Goal: Task Accomplishment & Management: Manage account settings

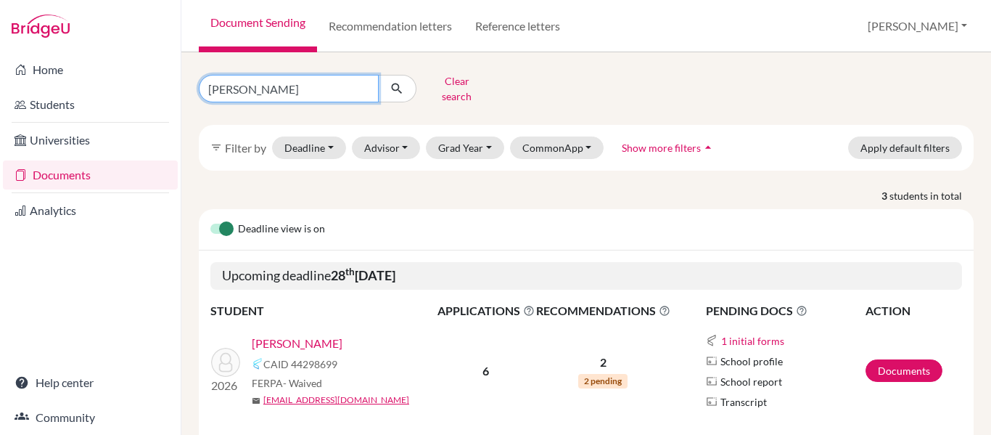
click at [246, 85] on input "[PERSON_NAME]" at bounding box center [289, 89] width 180 height 28
type input "o"
type input "[PERSON_NAME]"
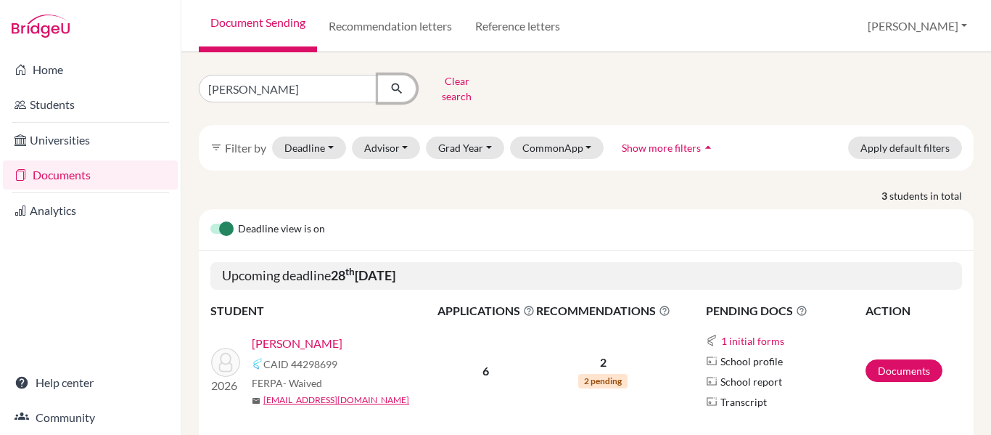
click at [395, 86] on icon "submit" at bounding box center [397, 88] width 15 height 15
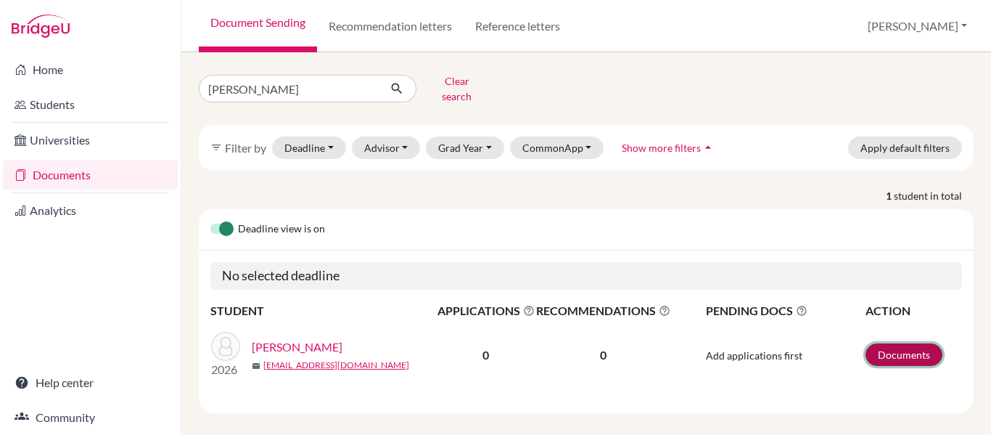
click at [908, 343] on link "Documents" at bounding box center [904, 354] width 77 height 22
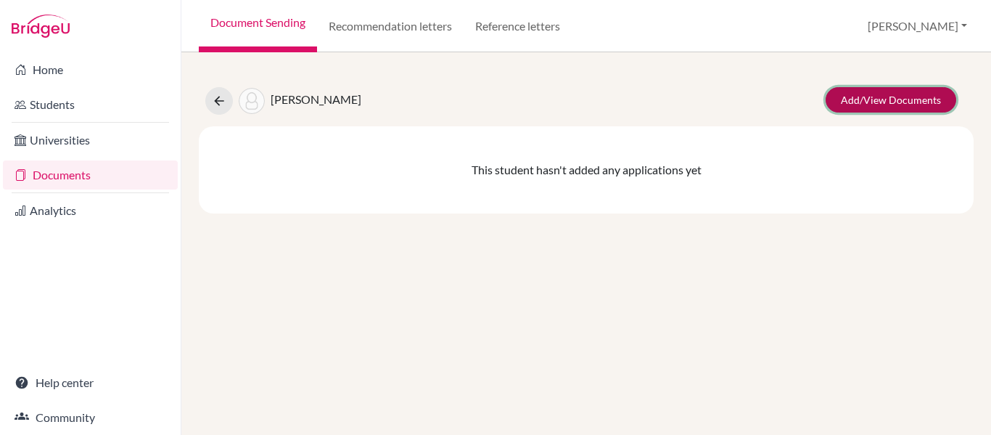
click at [897, 104] on link "Add/View Documents" at bounding box center [891, 99] width 131 height 25
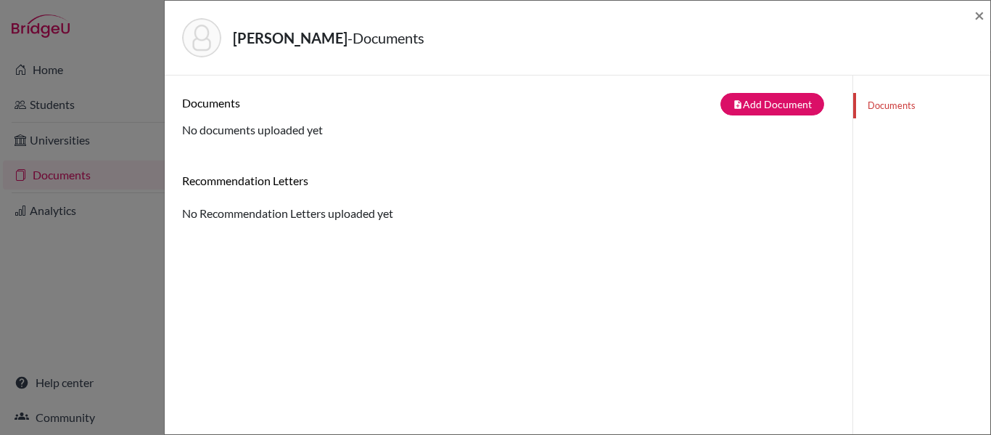
click at [897, 104] on link "Documents" at bounding box center [921, 105] width 137 height 25
click at [978, 12] on span "×" at bounding box center [979, 14] width 10 height 21
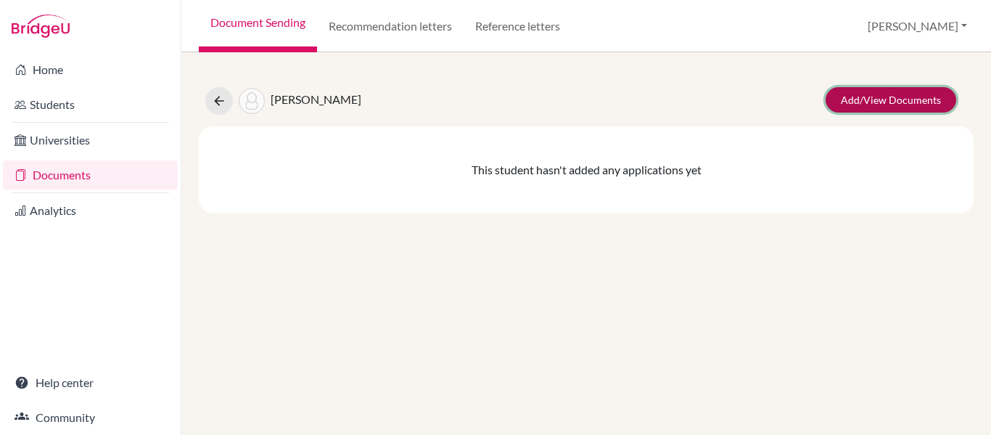
click at [910, 102] on link "Add/View Documents" at bounding box center [891, 99] width 131 height 25
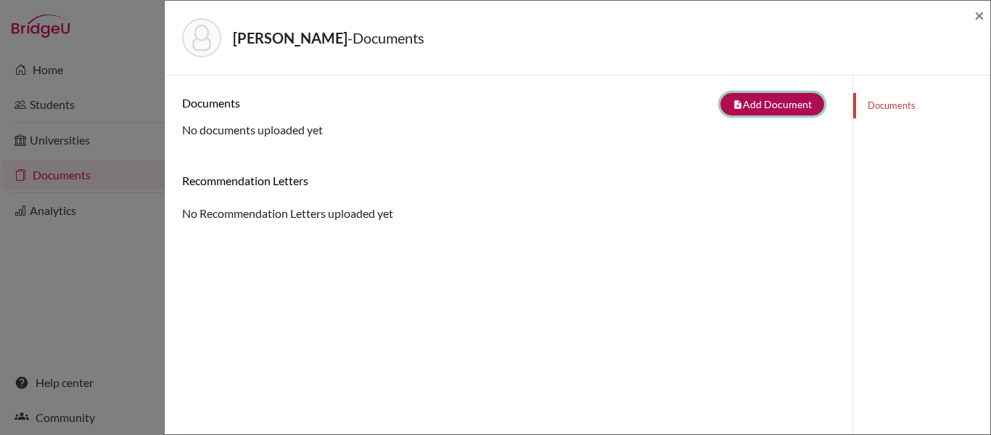
click at [777, 100] on button "note_add Add Document" at bounding box center [772, 104] width 104 height 22
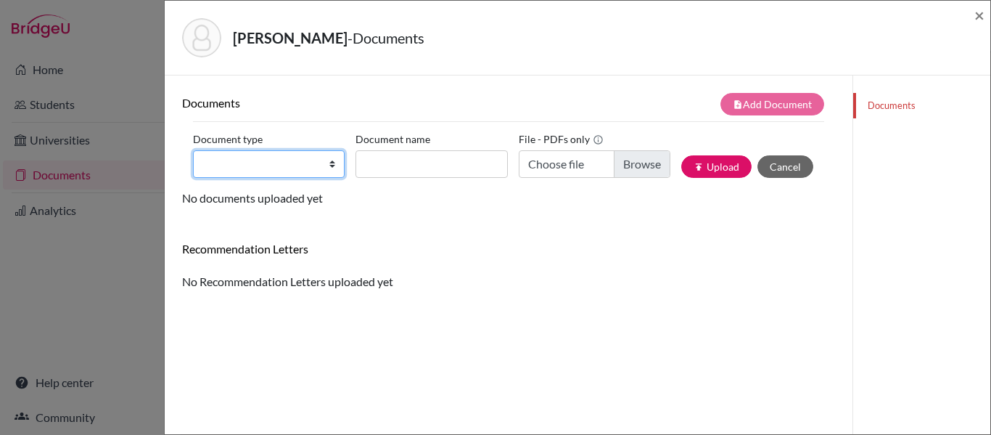
click at [332, 170] on select "Change explanation for Common App reports Counselor recommendation Internationa…" at bounding box center [269, 164] width 152 height 28
select select "2"
click at [193, 150] on select "Change explanation for Common App reports Counselor recommendation Internationa…" at bounding box center [269, 164] width 152 height 28
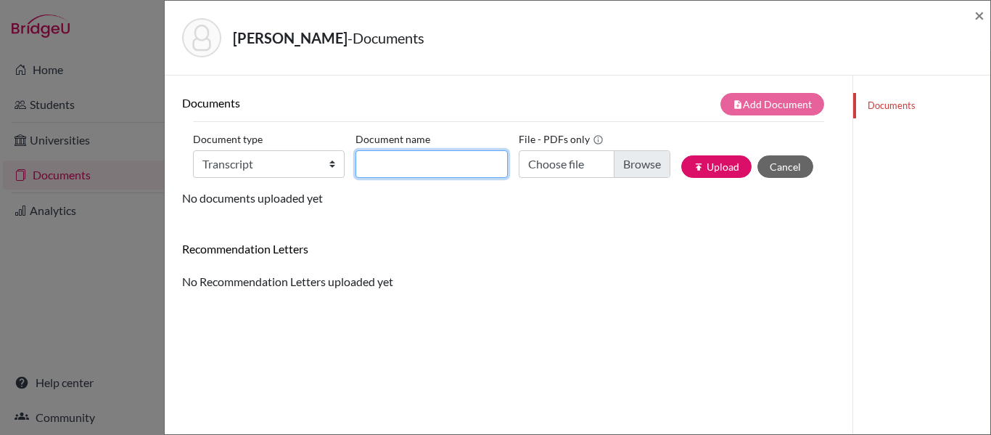
click at [387, 170] on input "Document name" at bounding box center [431, 164] width 152 height 28
type input "Transcript"
type input "Transcript 9-11"
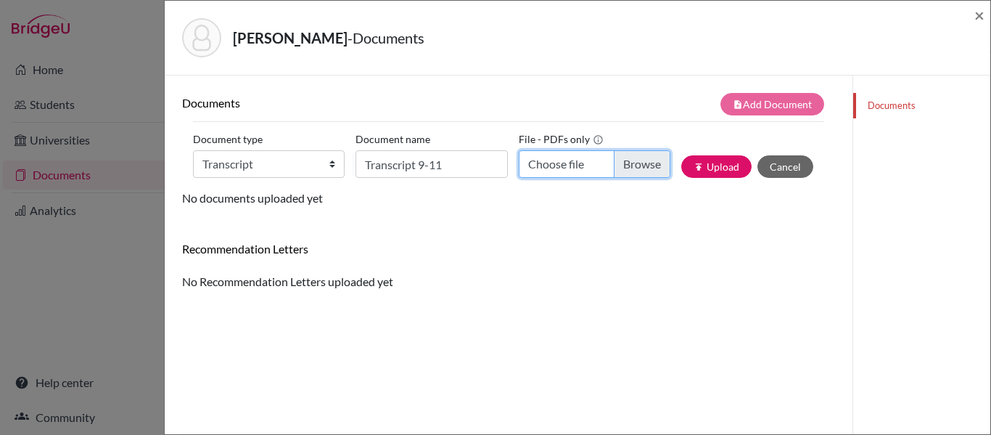
click at [649, 163] on input "Choose file" at bounding box center [595, 164] width 152 height 28
type input "C:\fakepath\Transcript Rafael I.pdf"
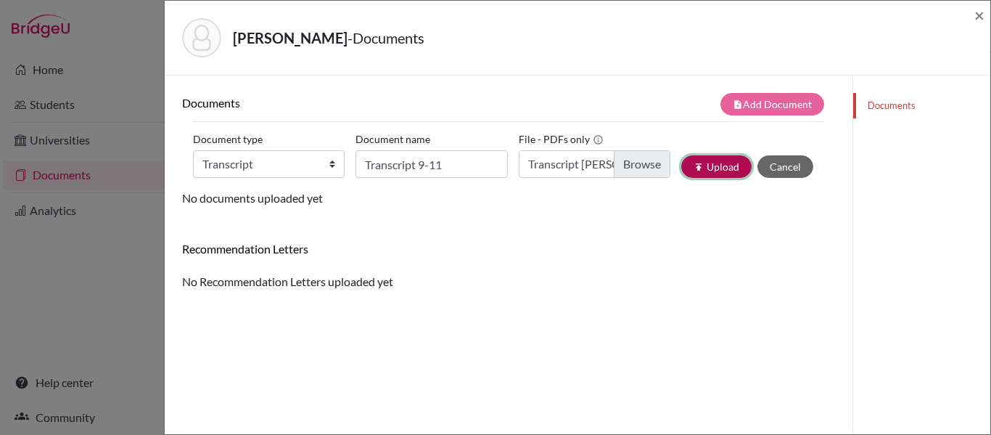
click at [725, 170] on button "publish Upload" at bounding box center [716, 166] width 70 height 22
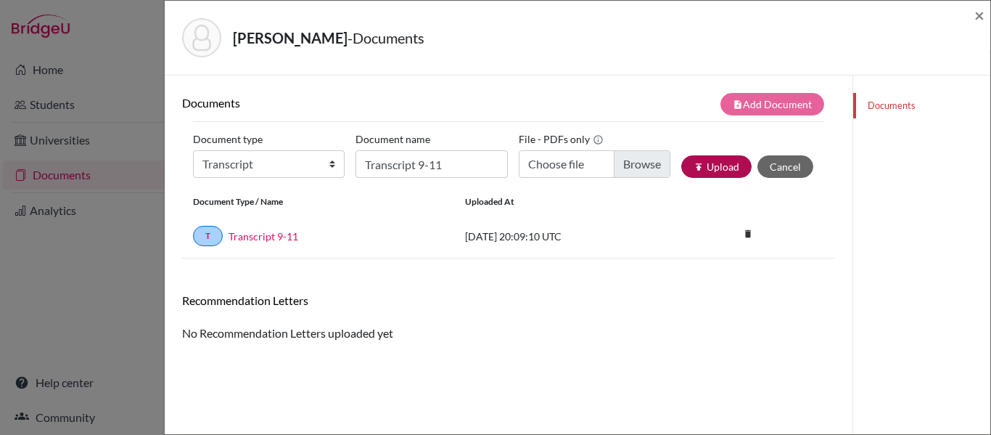
scroll to position [13, 0]
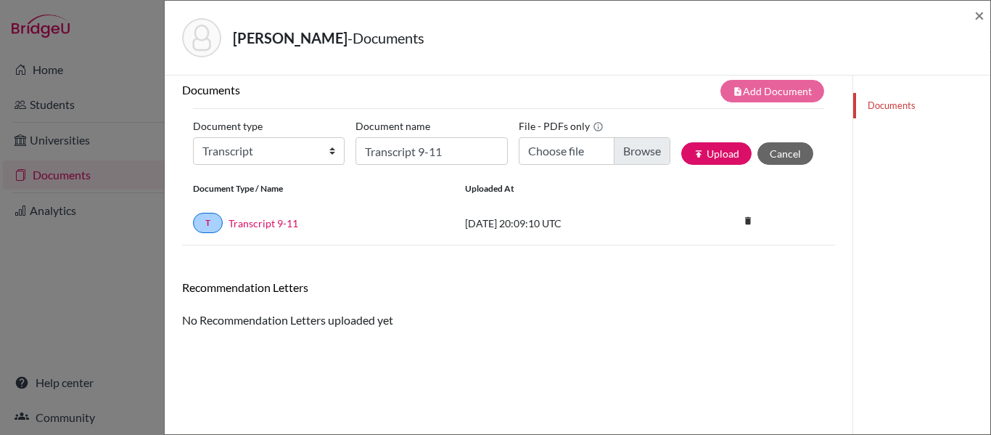
click at [57, 178] on div "Inestroza, Rafael - Documents × Documents note_add Add Document Document type C…" at bounding box center [495, 217] width 991 height 435
click at [979, 15] on span "×" at bounding box center [979, 14] width 10 height 21
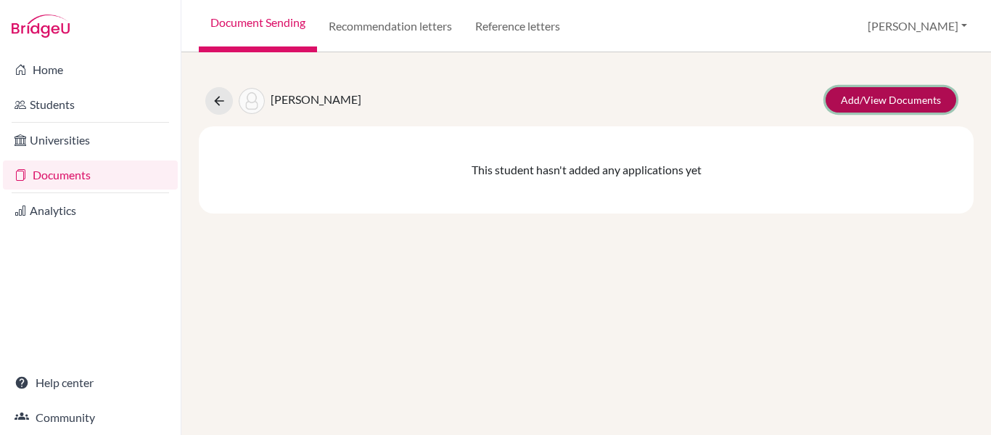
click at [889, 95] on link "Add/View Documents" at bounding box center [891, 99] width 131 height 25
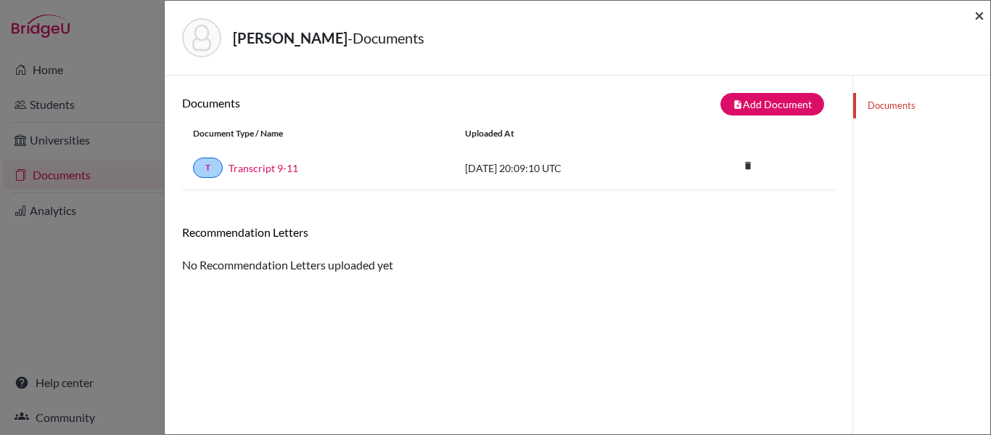
click at [979, 15] on span "×" at bounding box center [979, 14] width 10 height 21
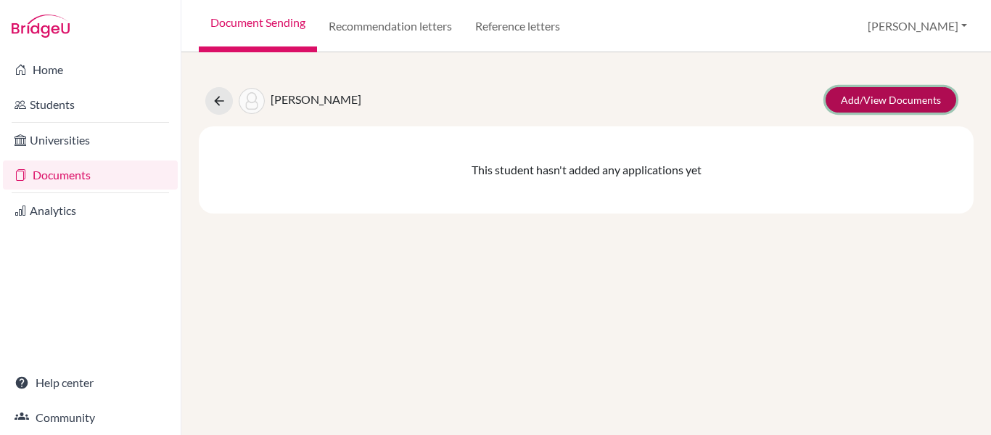
click at [858, 109] on link "Add/View Documents" at bounding box center [891, 99] width 131 height 25
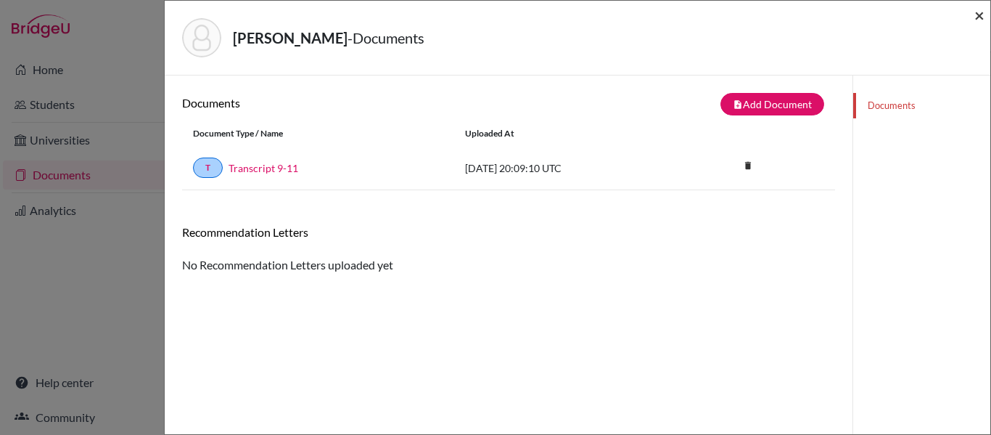
click at [981, 17] on span "×" at bounding box center [979, 14] width 10 height 21
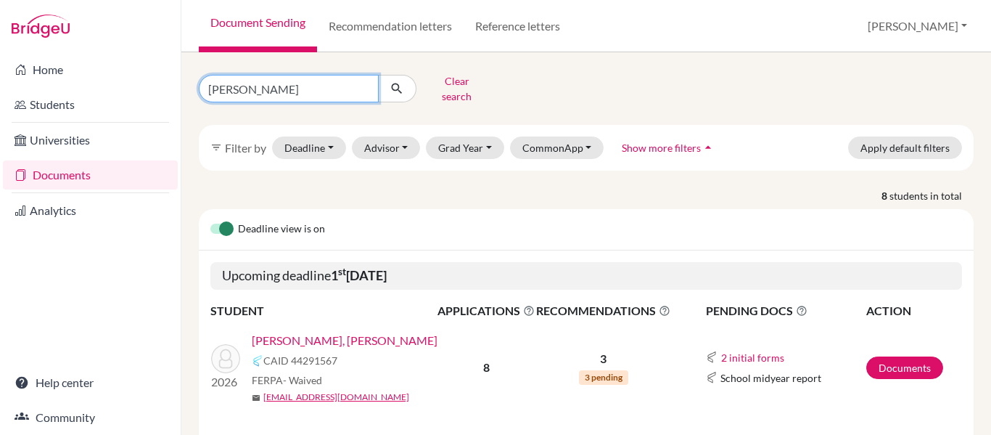
click at [243, 84] on input "[PERSON_NAME]" at bounding box center [289, 89] width 180 height 28
type input "f"
type input "[PERSON_NAME]"
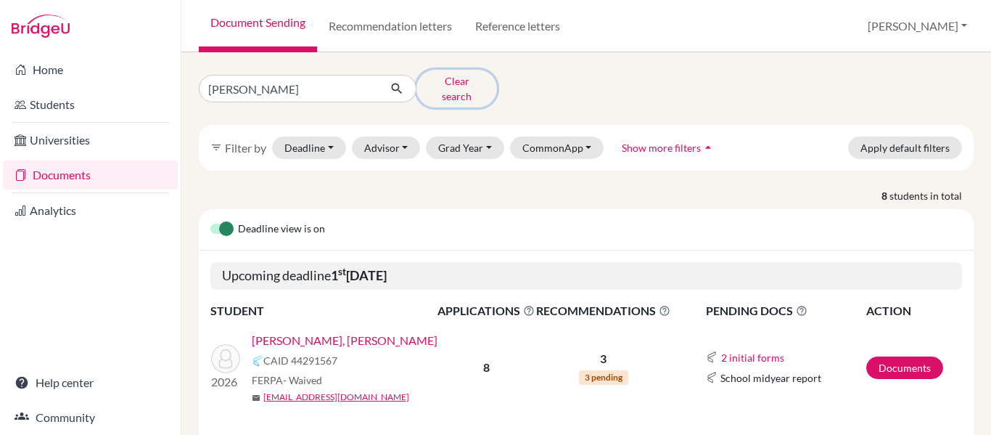
click at [440, 88] on button "Clear search" at bounding box center [456, 89] width 81 height 38
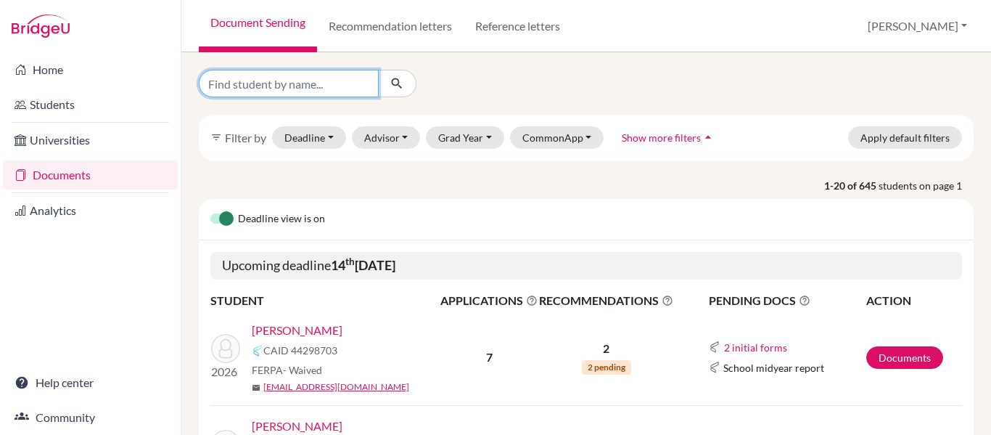
click at [266, 83] on input "Find student by name..." at bounding box center [289, 84] width 180 height 28
type input "inestroza"
click at [400, 85] on icon "submit" at bounding box center [397, 83] width 15 height 15
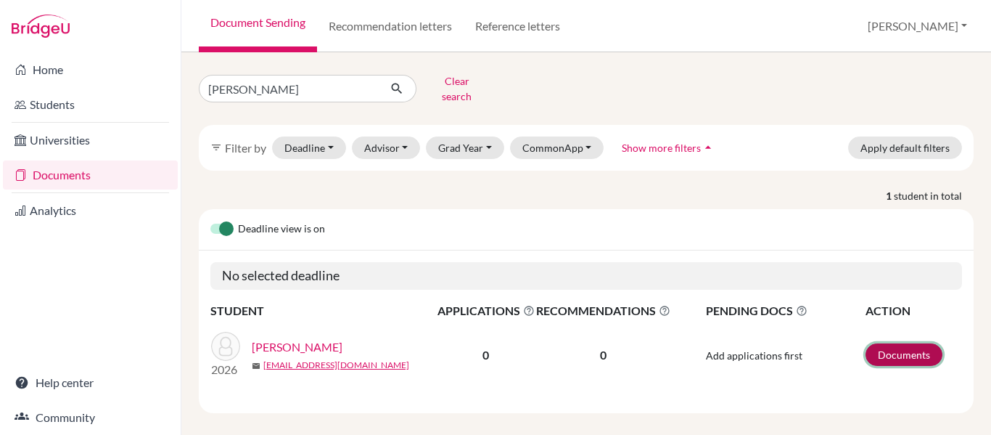
click at [911, 343] on link "Documents" at bounding box center [904, 354] width 77 height 22
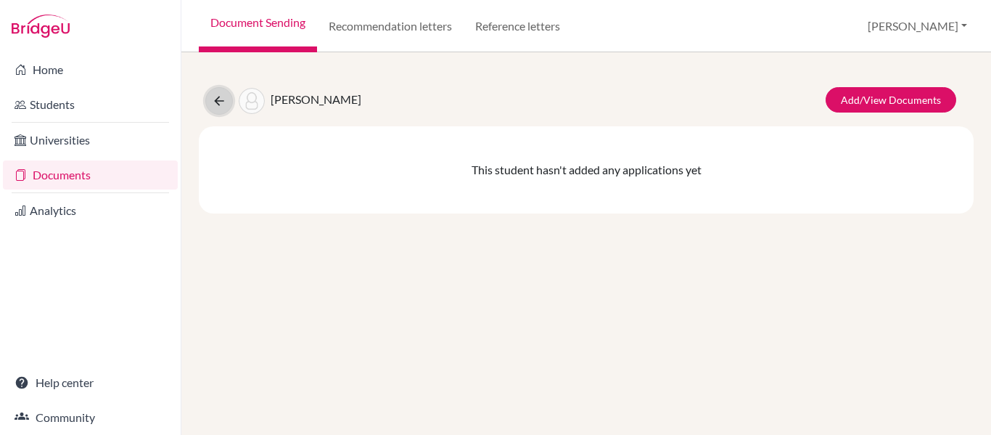
click at [226, 100] on icon at bounding box center [219, 101] width 15 height 15
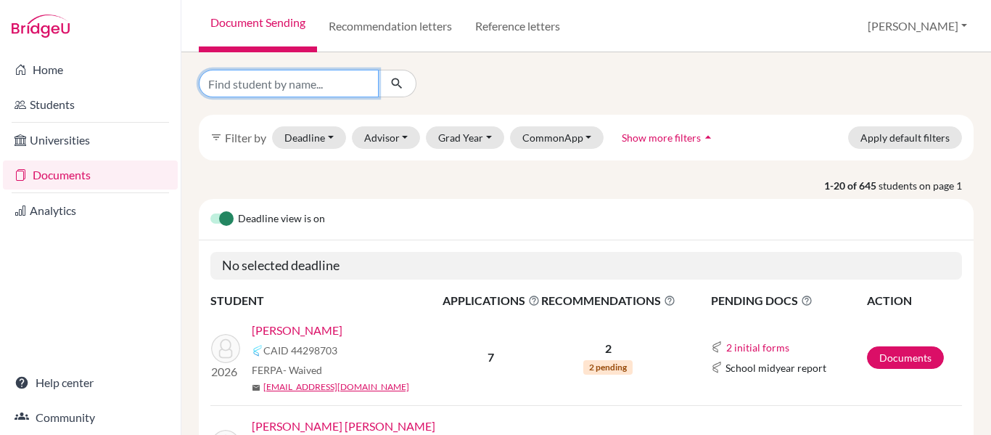
click at [238, 79] on input "Find student by name..." at bounding box center [289, 84] width 180 height 28
type input "[PERSON_NAME]"
click at [395, 82] on icon "submit" at bounding box center [397, 83] width 15 height 15
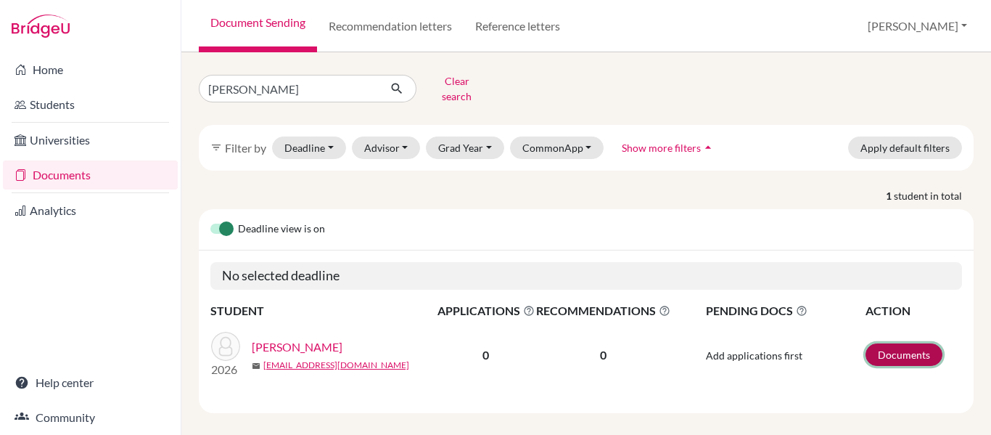
click at [919, 343] on link "Documents" at bounding box center [904, 354] width 77 height 22
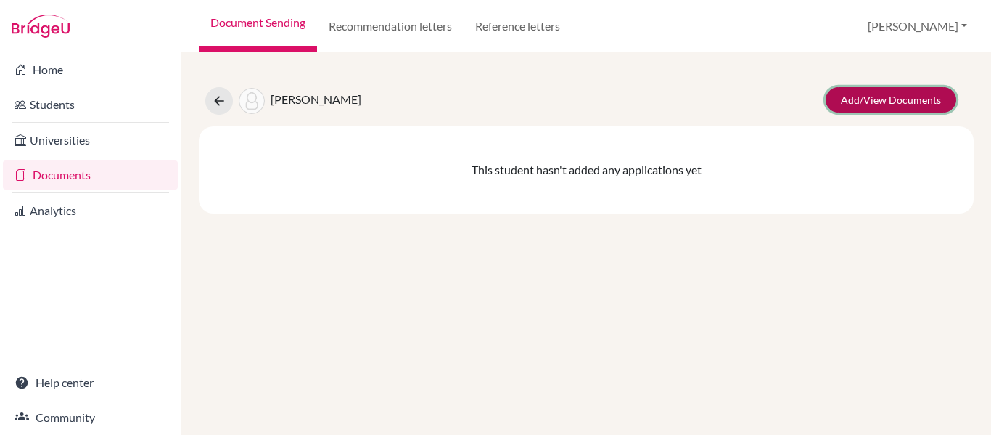
click at [857, 95] on link "Add/View Documents" at bounding box center [891, 99] width 131 height 25
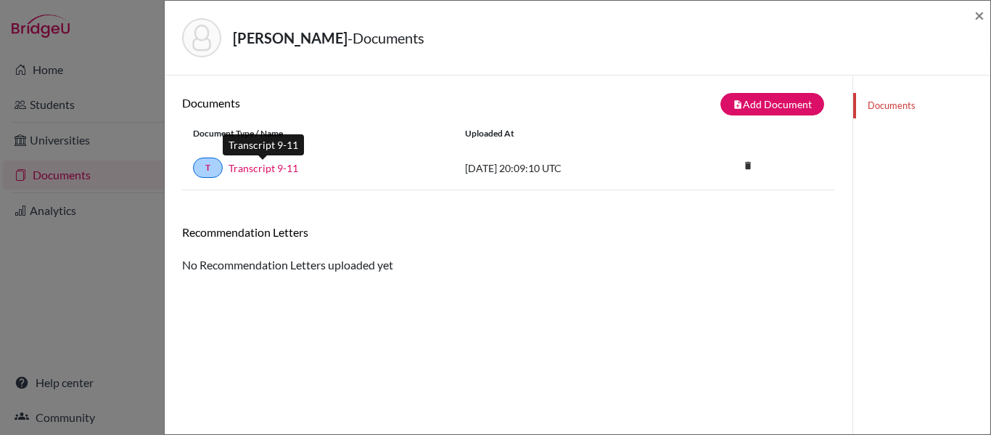
click at [281, 166] on link "Transcript 9-11" at bounding box center [264, 167] width 70 height 15
click at [979, 17] on span "×" at bounding box center [979, 14] width 10 height 21
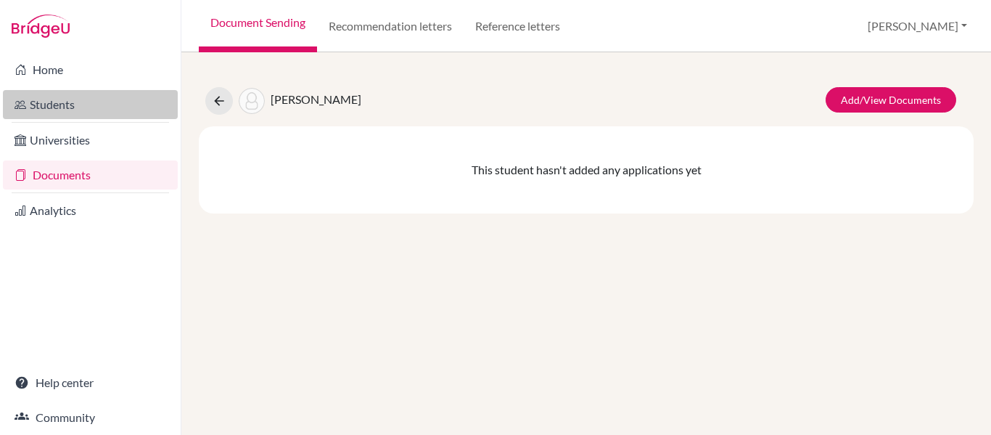
click at [71, 107] on link "Students" at bounding box center [90, 104] width 175 height 29
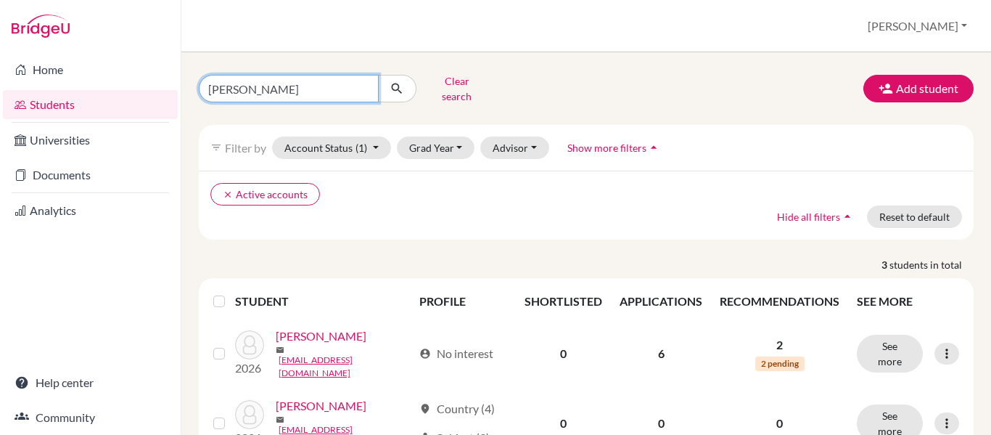
click at [291, 85] on input "obando" at bounding box center [289, 89] width 180 height 28
type input "o"
